Goal: Task Accomplishment & Management: Use online tool/utility

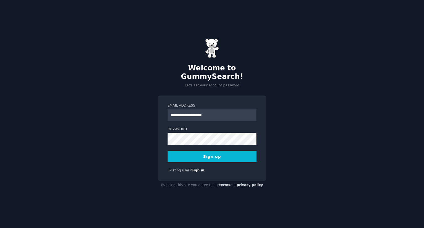
type input "**********"
click at [209, 151] on button "Sign up" at bounding box center [211, 157] width 89 height 12
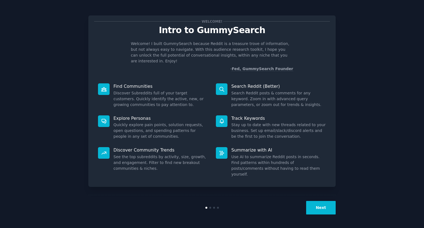
click at [324, 203] on button "Next" at bounding box center [321, 208] width 30 height 14
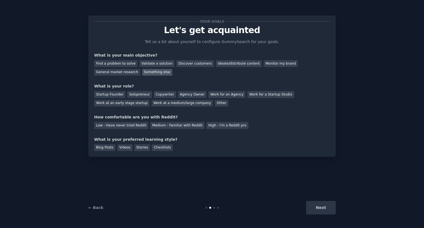
click at [142, 73] on div "Something else" at bounding box center [157, 72] width 30 height 7
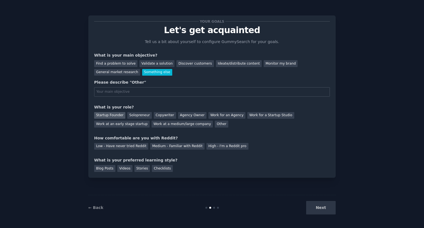
click at [107, 114] on div "Startup Founder" at bounding box center [109, 115] width 31 height 7
click at [106, 144] on div "Low - Have never tried Reddit" at bounding box center [121, 146] width 54 height 7
click at [152, 167] on div "Checklists" at bounding box center [162, 168] width 21 height 7
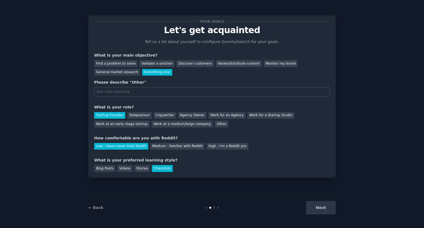
click at [321, 207] on div "Next" at bounding box center [294, 208] width 82 height 14
click at [107, 167] on div "Blog Posts" at bounding box center [104, 168] width 21 height 7
click at [148, 65] on div "Validate a solution" at bounding box center [156, 63] width 35 height 7
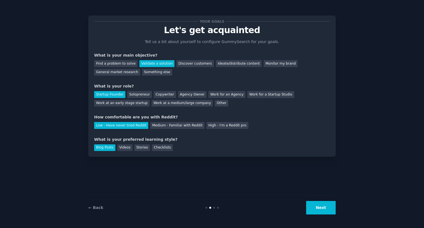
click at [324, 210] on button "Next" at bounding box center [321, 208] width 30 height 14
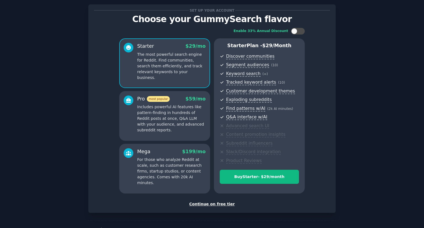
scroll to position [22, 0]
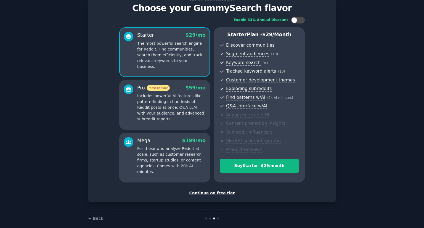
click at [220, 193] on div "Continue on free tier" at bounding box center [212, 193] width 236 height 6
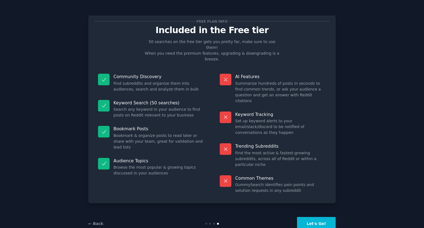
click at [316, 214] on div "← Back Let's Go!" at bounding box center [211, 223] width 247 height 25
click at [316, 217] on button "Let's Go!" at bounding box center [316, 224] width 39 height 14
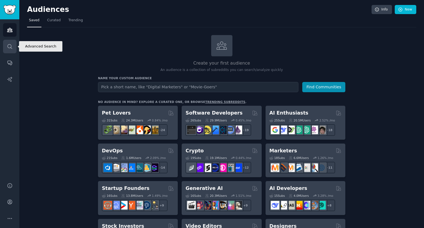
click at [10, 44] on icon "Sidebar" at bounding box center [9, 46] width 4 height 4
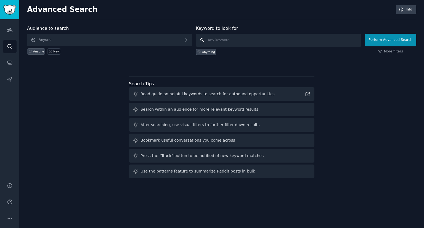
click at [220, 39] on input "text" at bounding box center [278, 40] width 165 height 13
type input "opendoor"
click at [398, 41] on button "Perform Advanced Search" at bounding box center [390, 40] width 51 height 13
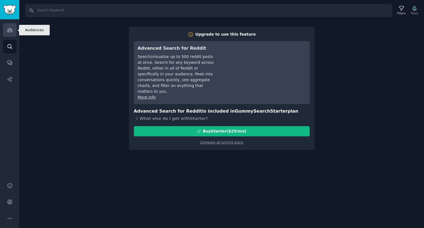
click at [6, 31] on link "Audiences" at bounding box center [10, 30] width 14 height 14
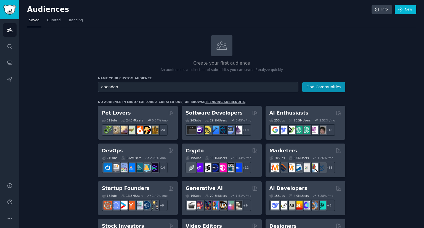
type input "opendoor"
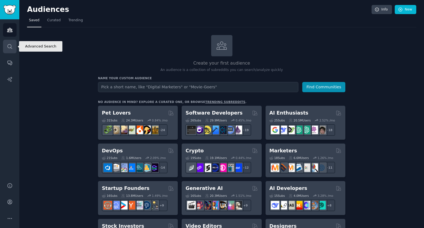
click at [11, 44] on icon "Sidebar" at bounding box center [10, 47] width 6 height 6
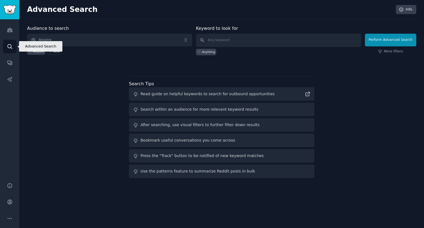
click at [11, 44] on icon "Sidebar" at bounding box center [10, 47] width 6 height 6
click at [68, 89] on div "Audience to search Anyone Anyone New Keyword to look for Anything Perform Advan…" at bounding box center [221, 102] width 389 height 155
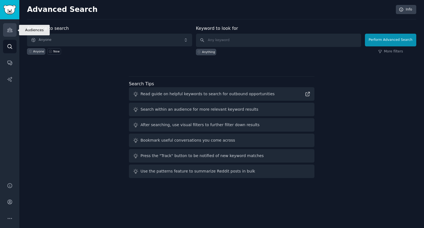
click at [7, 27] on icon "Sidebar" at bounding box center [10, 30] width 6 height 6
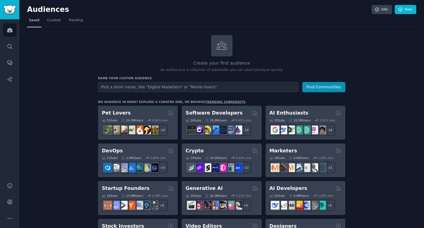
type input "p"
type input "opendoor"
click at [302, 82] on button "Find Communities" at bounding box center [323, 87] width 43 height 10
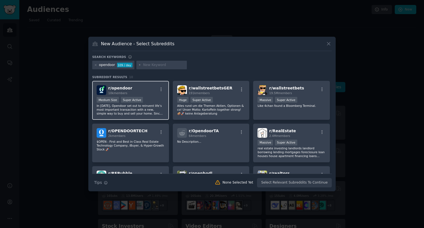
click at [155, 99] on div ">= 95th percentile for submissions / day Medium Size Super Active" at bounding box center [131, 100] width 68 height 7
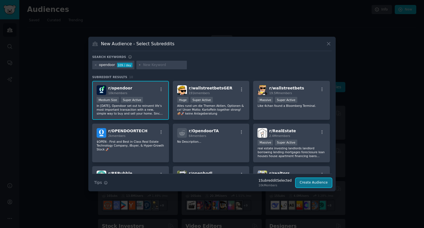
click at [319, 180] on button "Create Audience" at bounding box center [313, 182] width 36 height 9
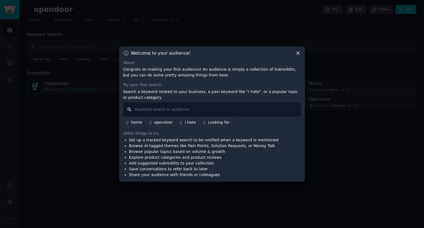
click at [190, 108] on input "text" at bounding box center [212, 109] width 178 height 14
paste input "[EMAIL_ADDRESS][DOMAIN_NAME]"
type input "[EMAIL_ADDRESS][DOMAIN_NAME]"
click at [163, 121] on div "opendoor" at bounding box center [163, 122] width 18 height 6
